Goal: Information Seeking & Learning: Learn about a topic

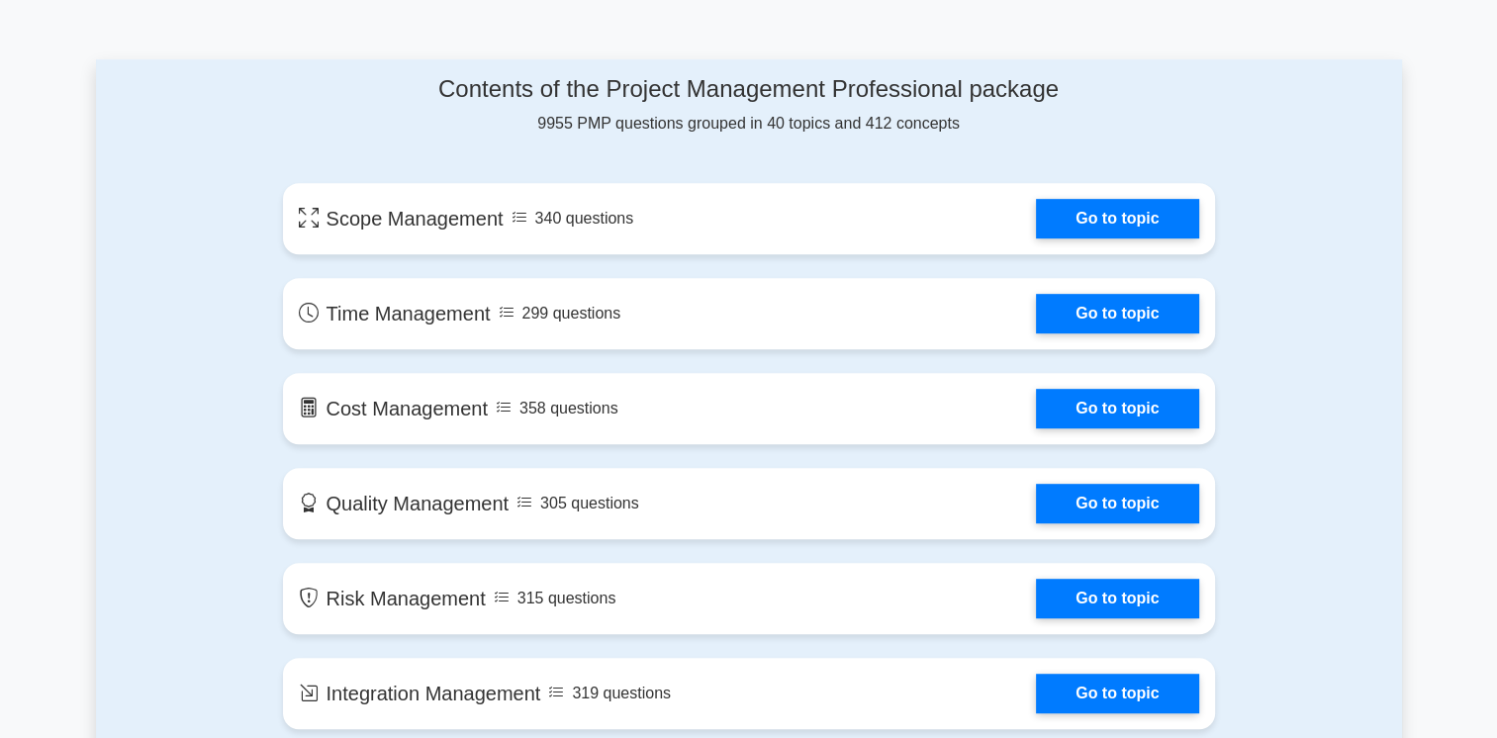
scroll to position [950, 0]
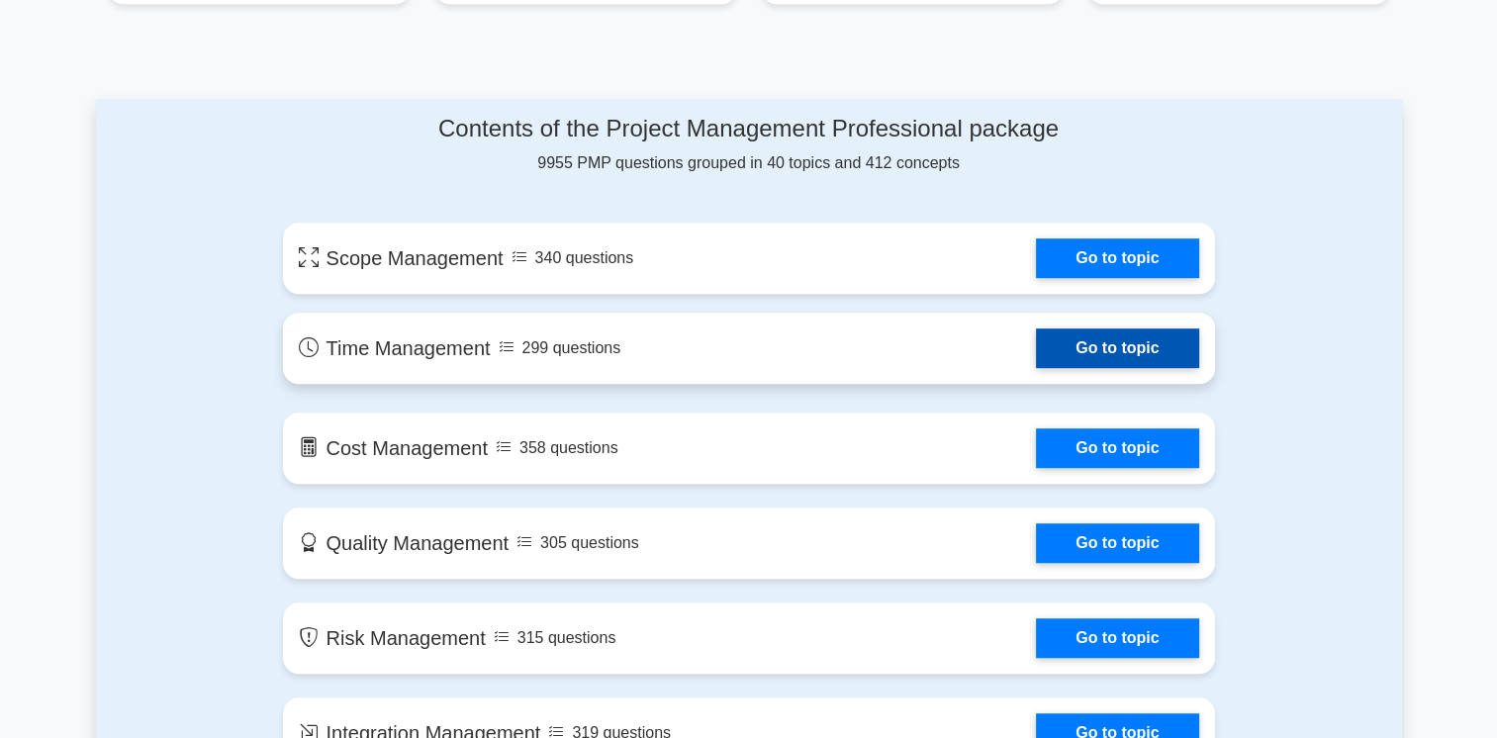
click at [1036, 346] on link "Go to topic" at bounding box center [1117, 349] width 162 height 40
